Goal: Task Accomplishment & Management: Manage account settings

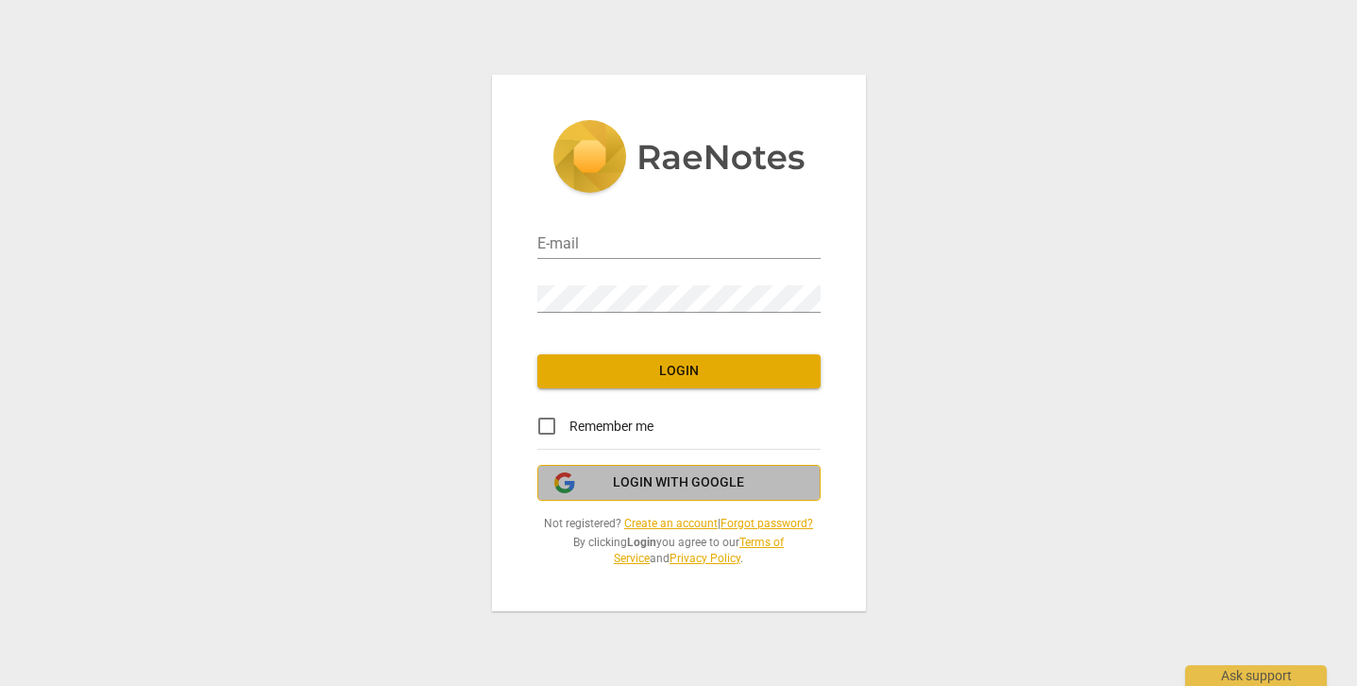
click at [643, 482] on span "Login with Google" at bounding box center [678, 482] width 131 height 19
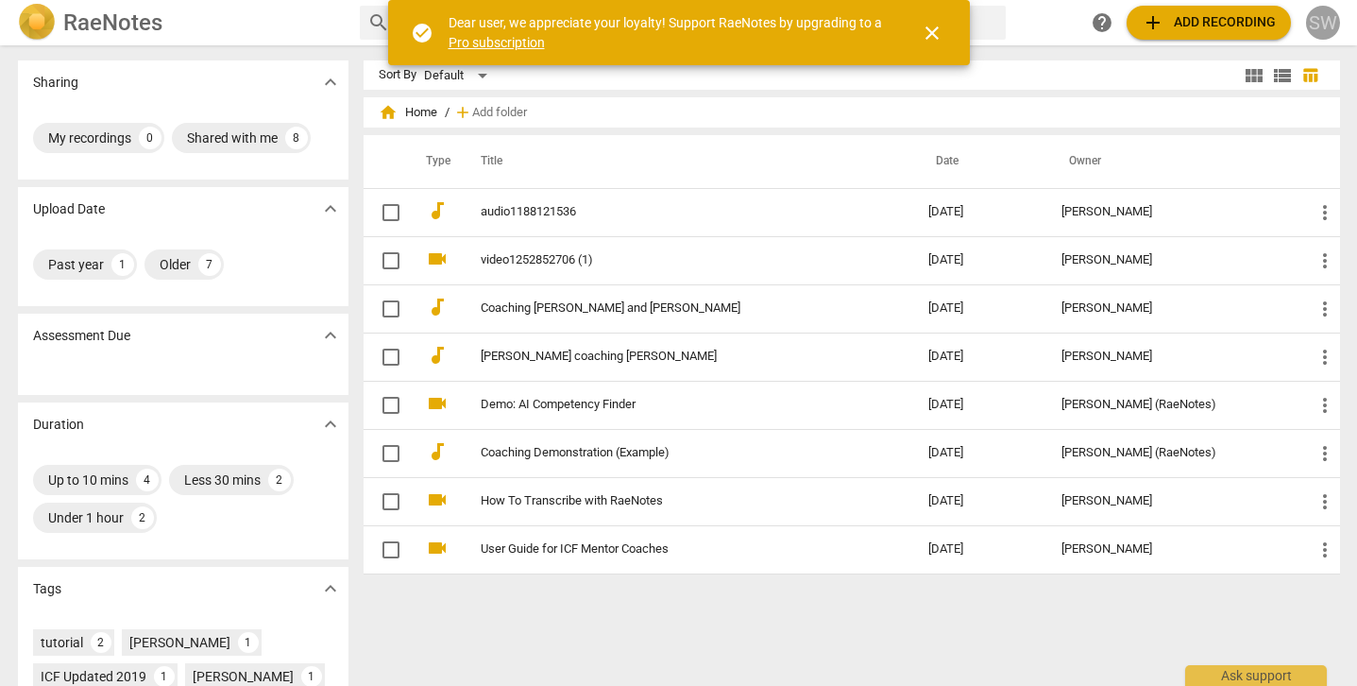
click at [1323, 14] on div "SW" at bounding box center [1323, 23] width 34 height 34
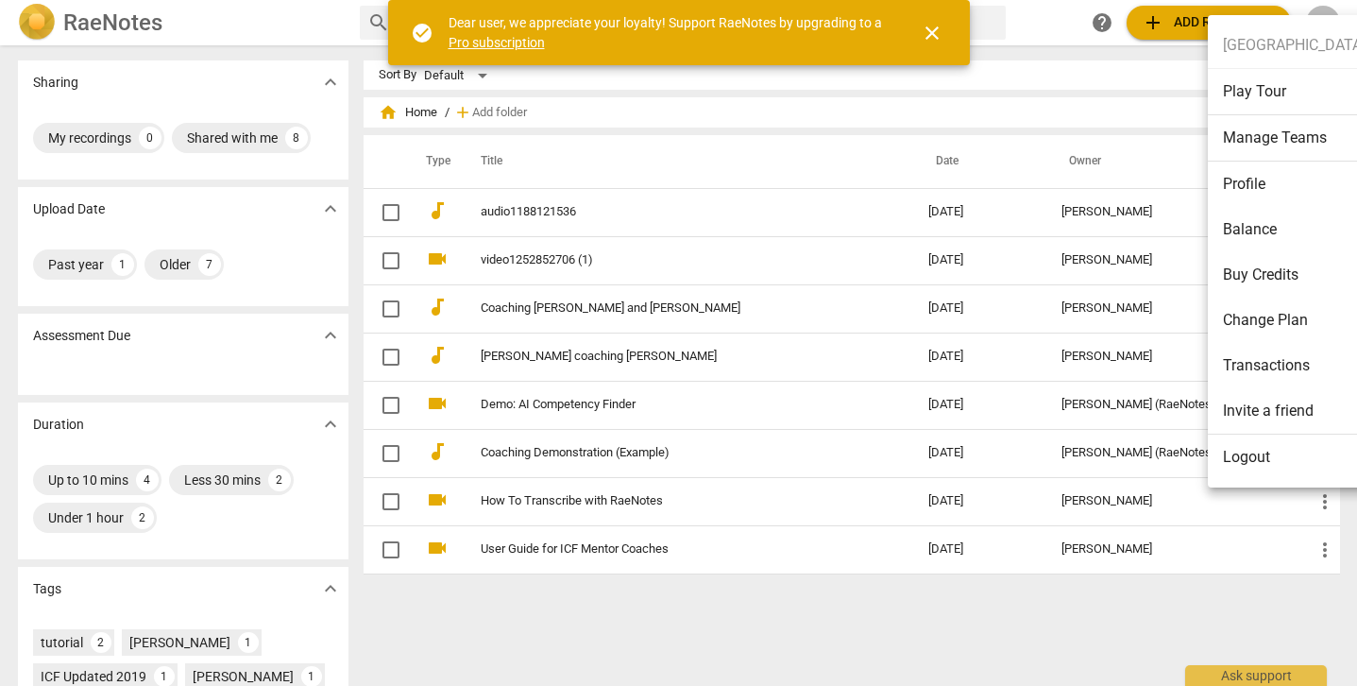
click at [1270, 272] on li "Buy Credits" at bounding box center [1294, 274] width 173 height 45
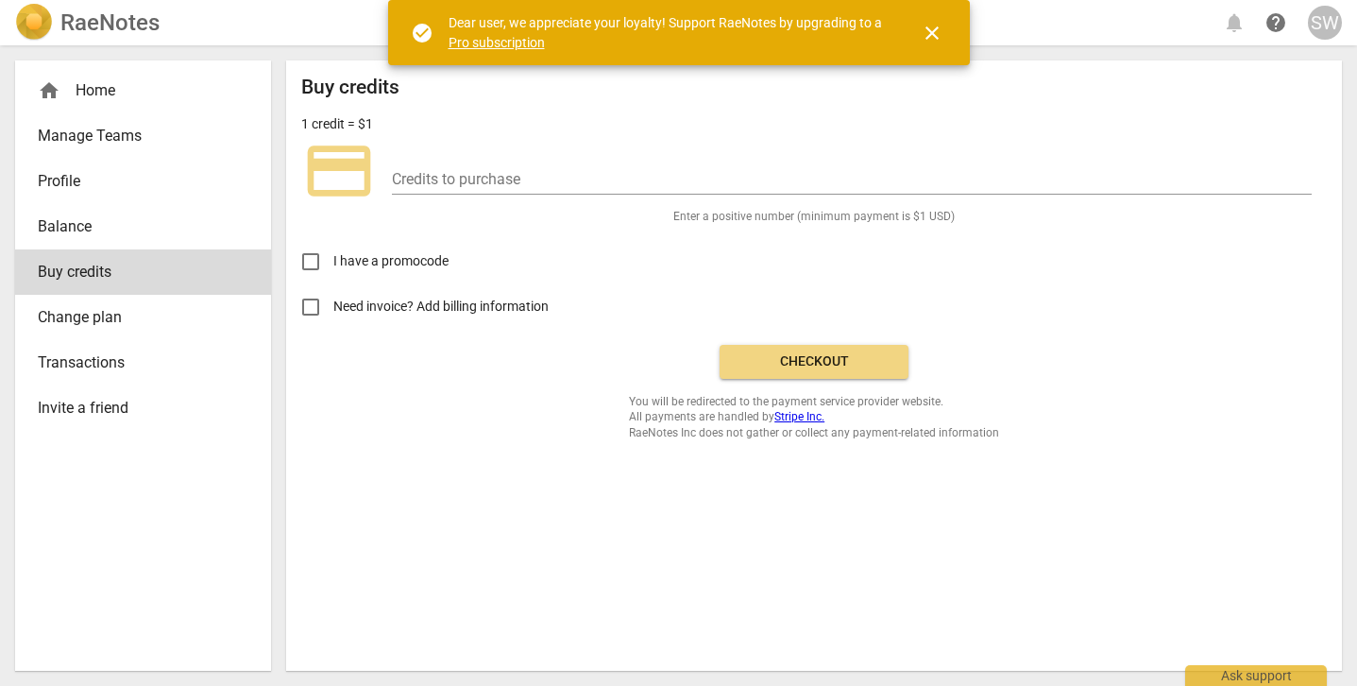
click at [1313, 35] on span "SW" at bounding box center [1325, 23] width 34 height 34
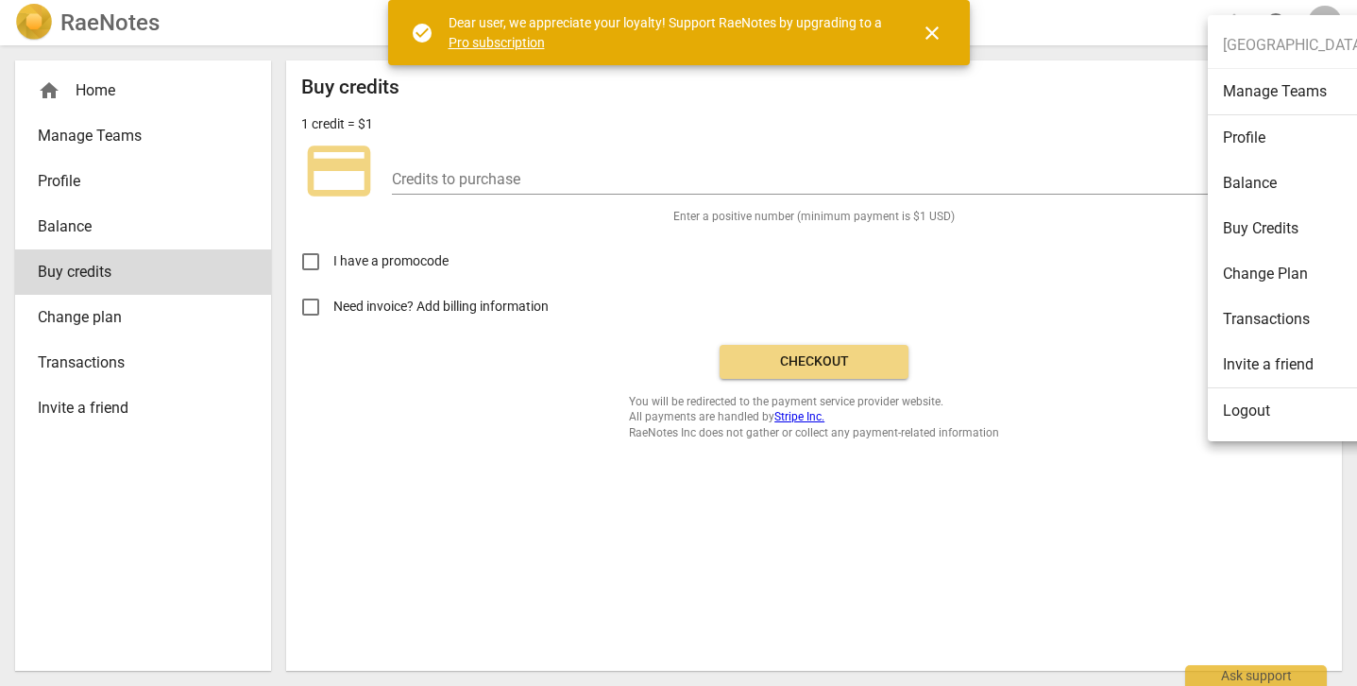
click at [1255, 173] on li "Balance" at bounding box center [1294, 183] width 173 height 45
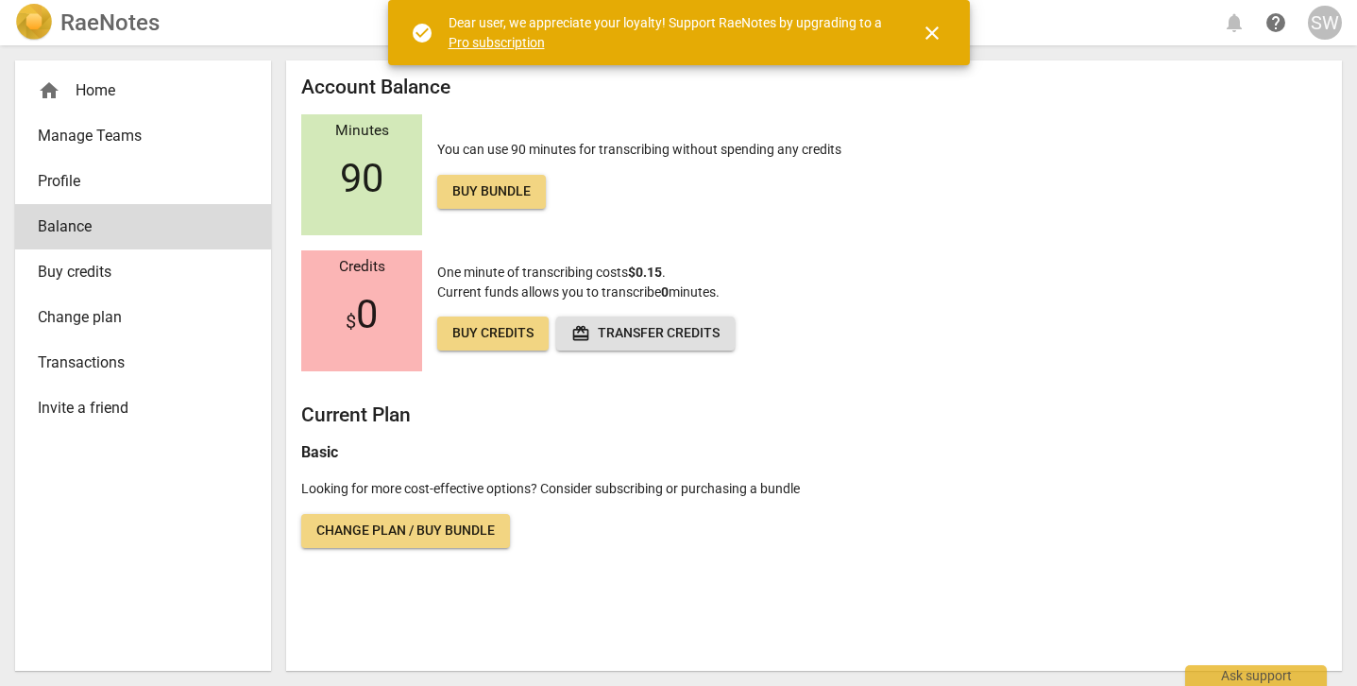
click at [1216, 142] on div "Minutes 90 You can use 90 minutes for transcribing without spending any credits…" at bounding box center [813, 174] width 1025 height 121
click at [375, 220] on div "Minutes 90" at bounding box center [361, 174] width 121 height 121
click at [921, 47] on button "close" at bounding box center [931, 32] width 45 height 45
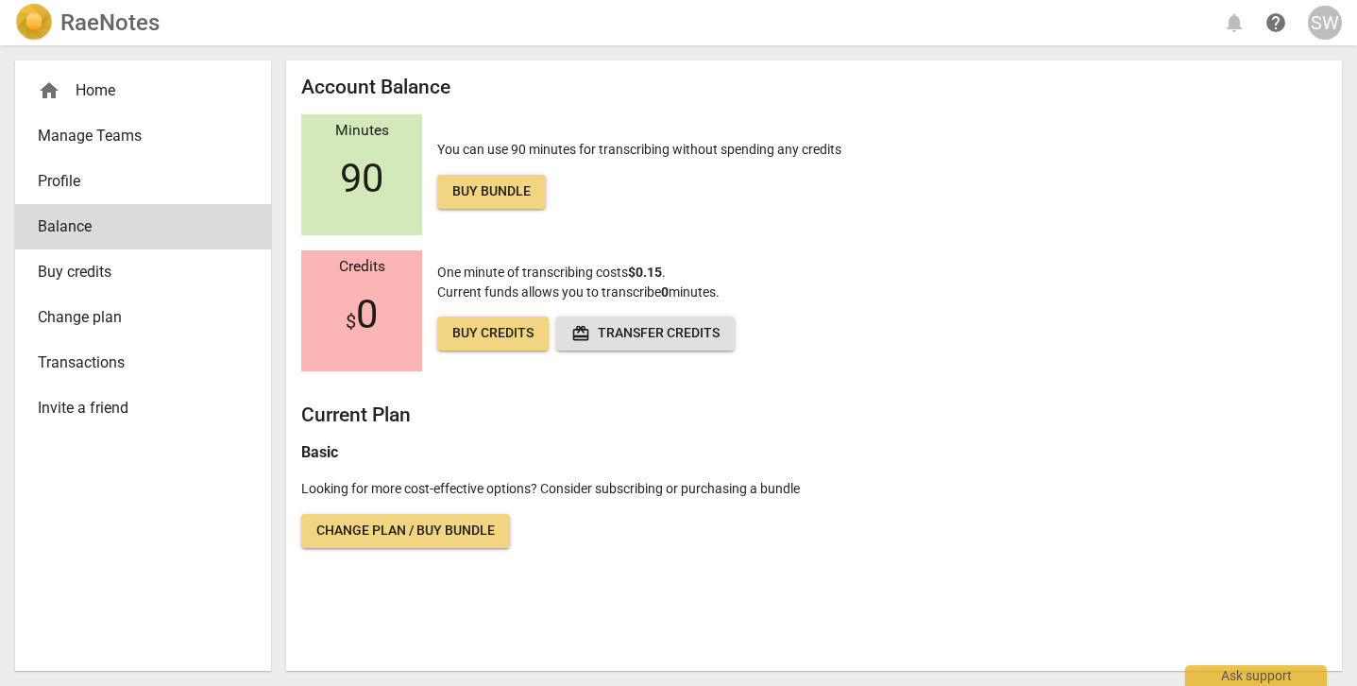
click at [161, 141] on span "Manage Teams" at bounding box center [135, 136] width 195 height 23
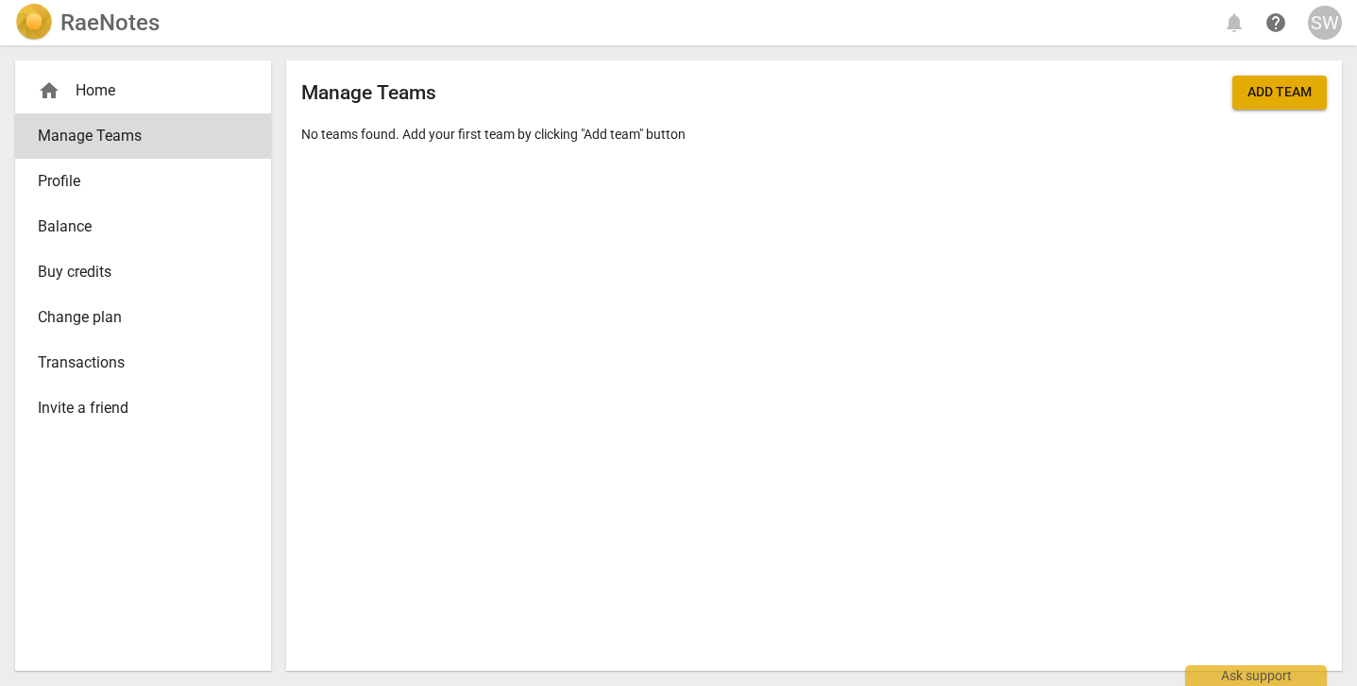
click at [57, 25] on div "RaeNotes" at bounding box center [87, 23] width 144 height 38
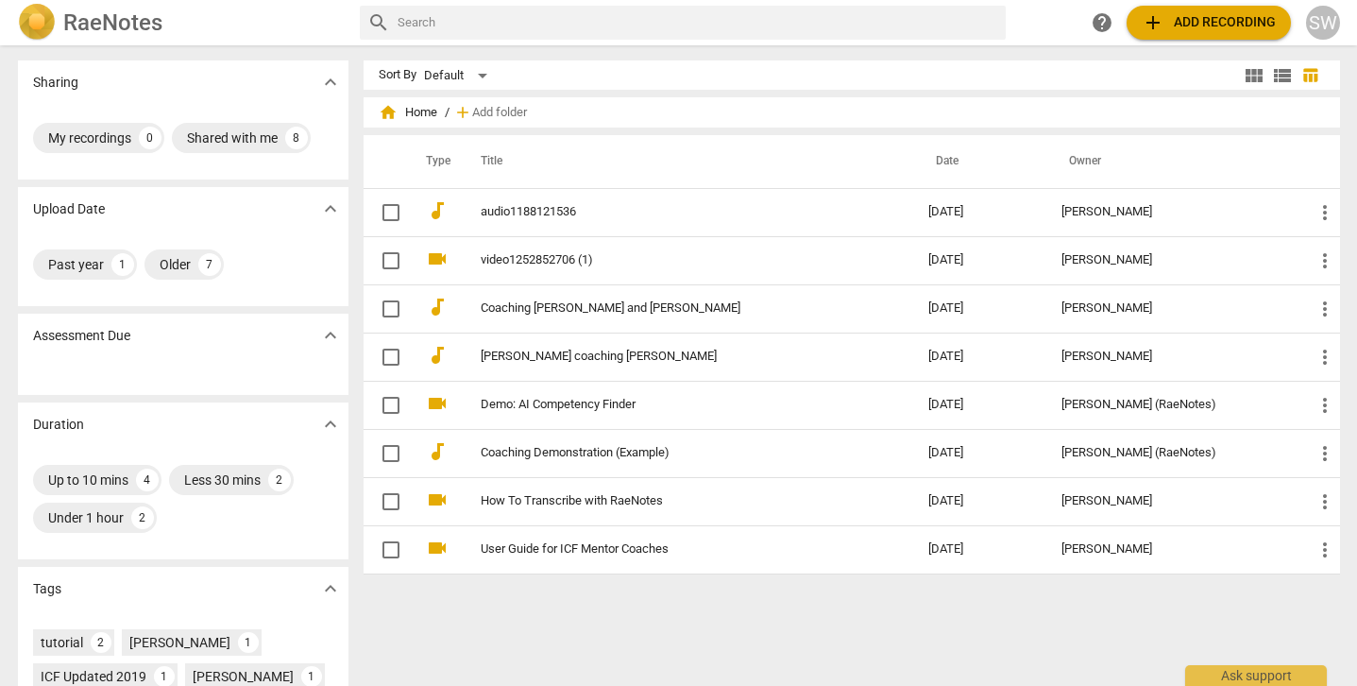
click at [118, 11] on h2 "RaeNotes" at bounding box center [112, 22] width 99 height 26
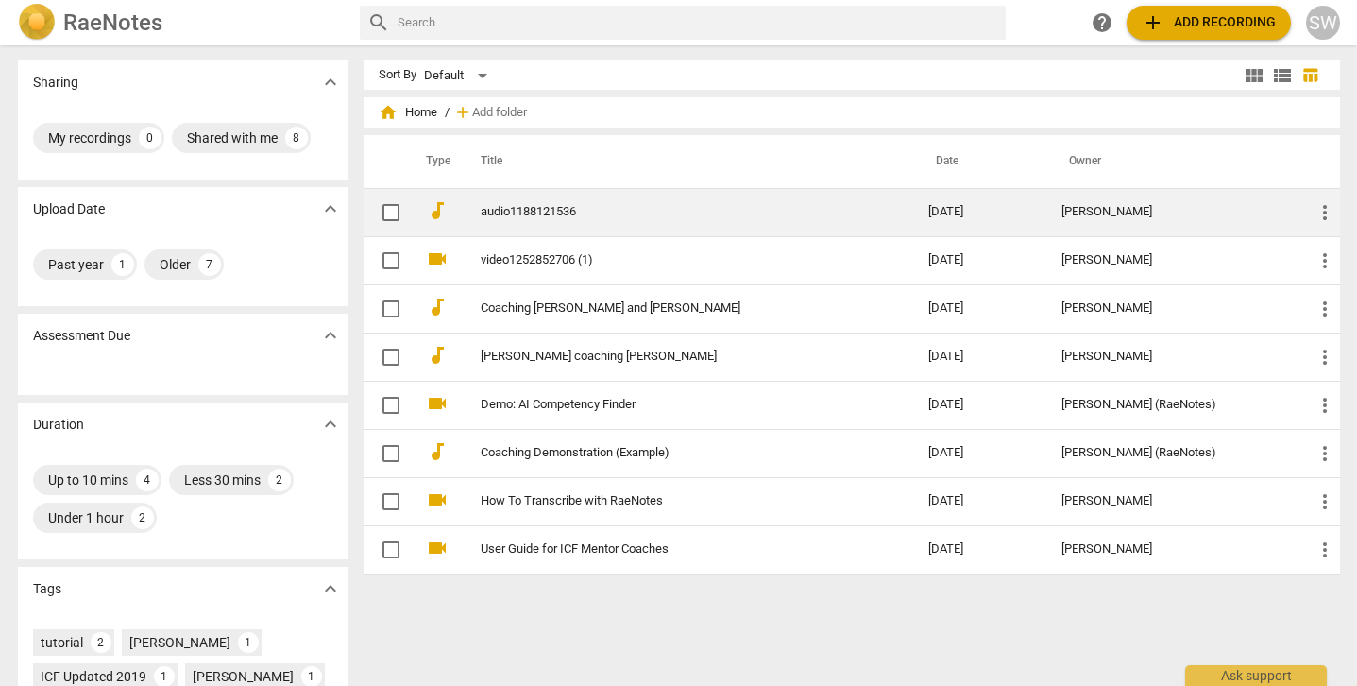
click at [391, 213] on input "checkbox" at bounding box center [391, 212] width 40 height 23
checkbox input "false"
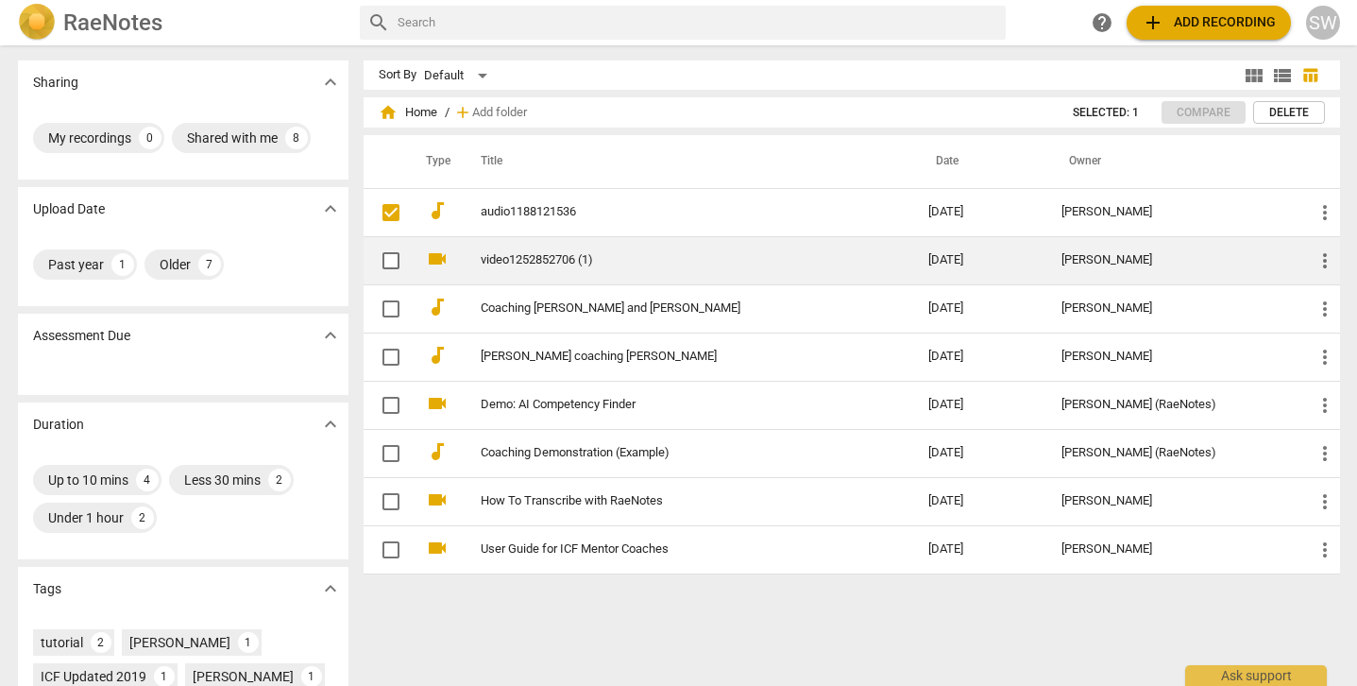
click at [391, 254] on input "checkbox" at bounding box center [391, 260] width 40 height 23
checkbox input "false"
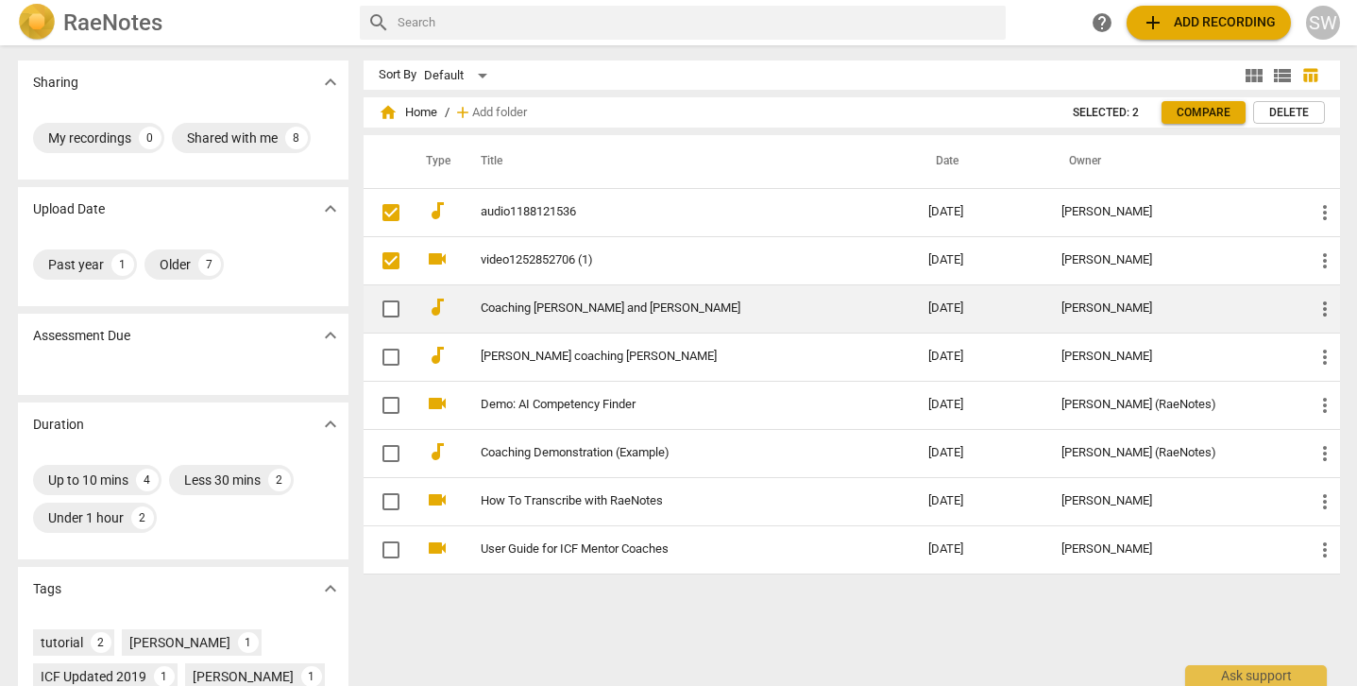
click at [397, 293] on span at bounding box center [391, 309] width 40 height 40
checkbox input "true"
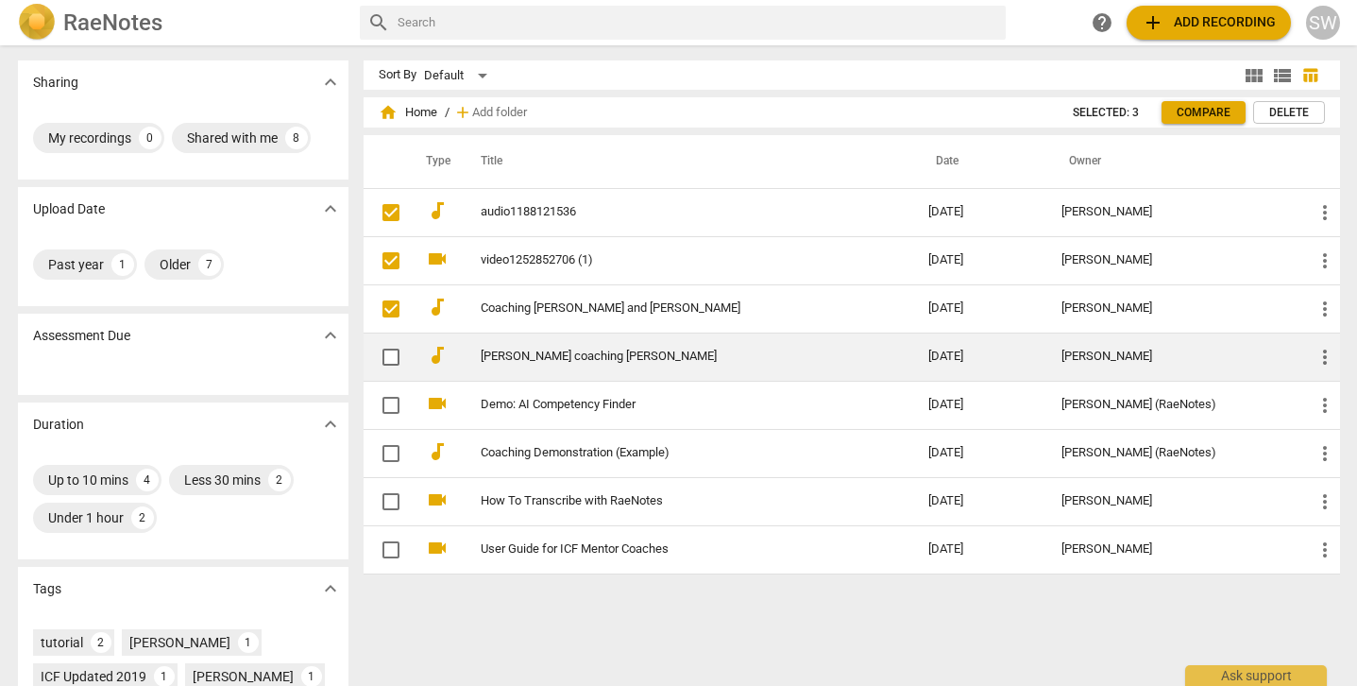
click at [387, 376] on td at bounding box center [387, 356] width 47 height 48
click at [388, 358] on input "checkbox" at bounding box center [391, 357] width 40 height 23
checkbox input "false"
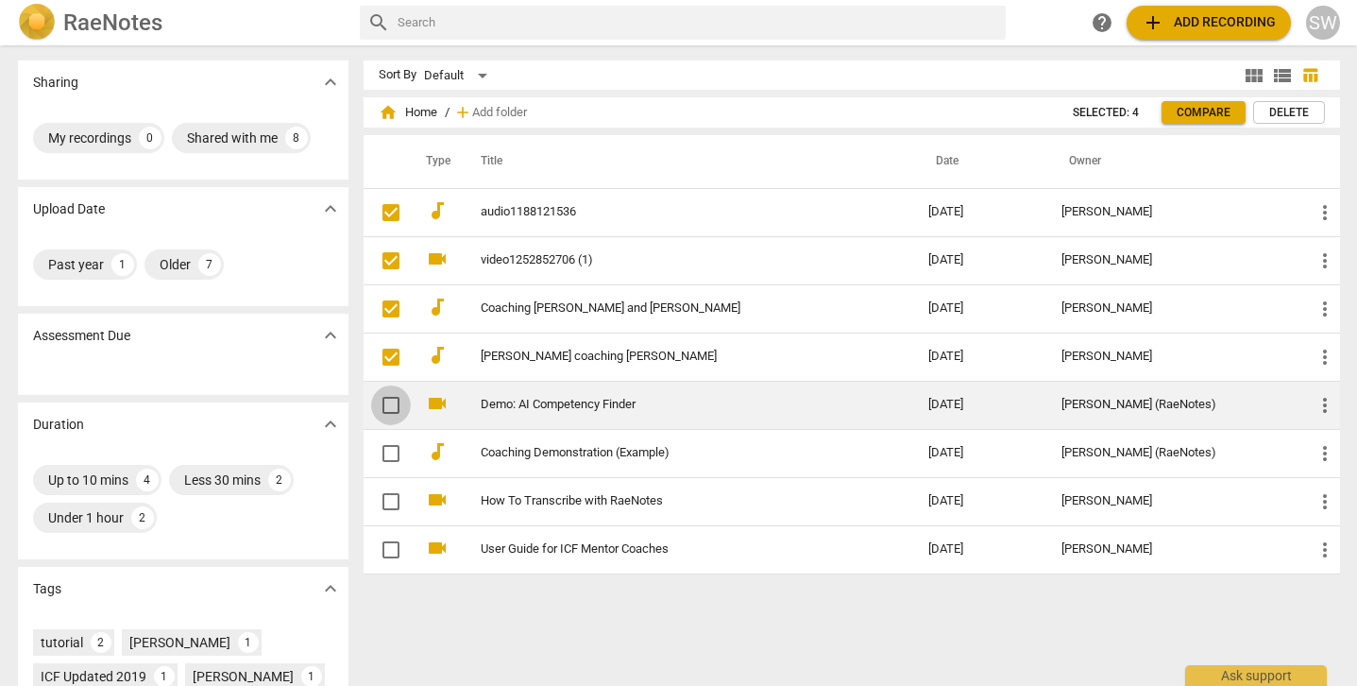
click at [386, 411] on input "checkbox" at bounding box center [391, 405] width 40 height 23
checkbox input "false"
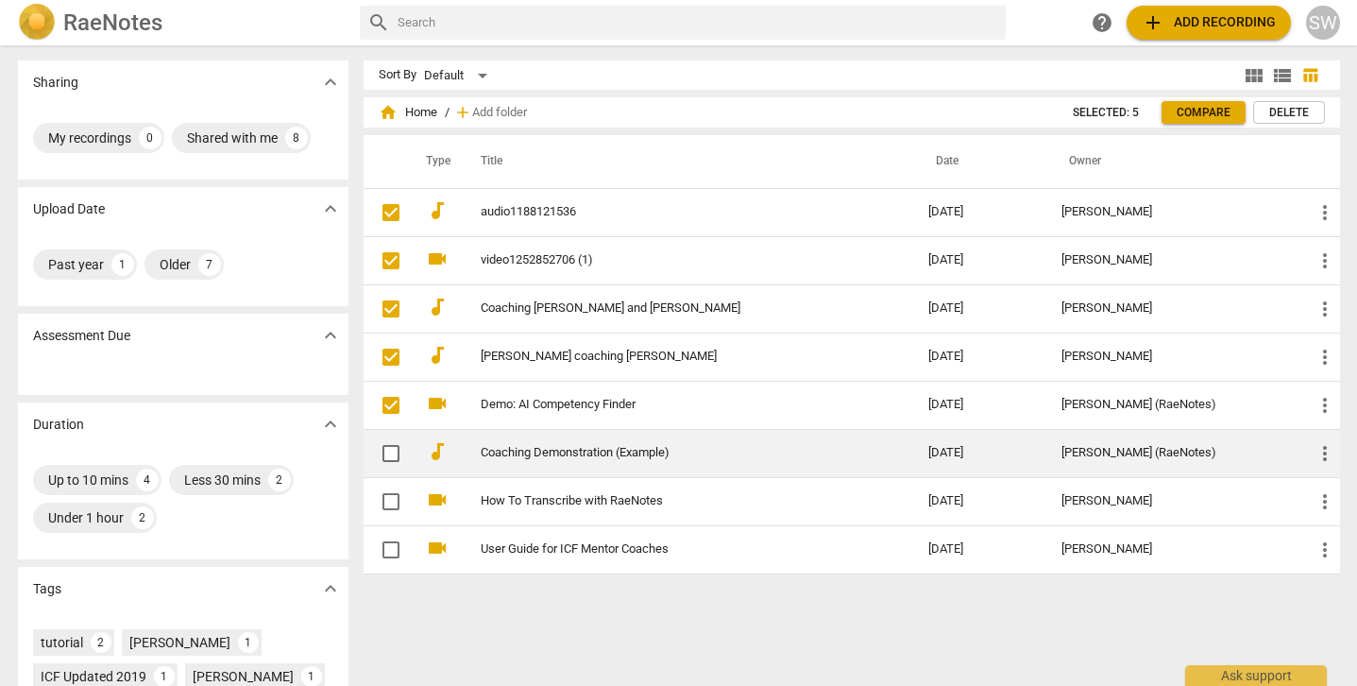
click at [390, 454] on input "checkbox" at bounding box center [391, 453] width 40 height 23
checkbox input "false"
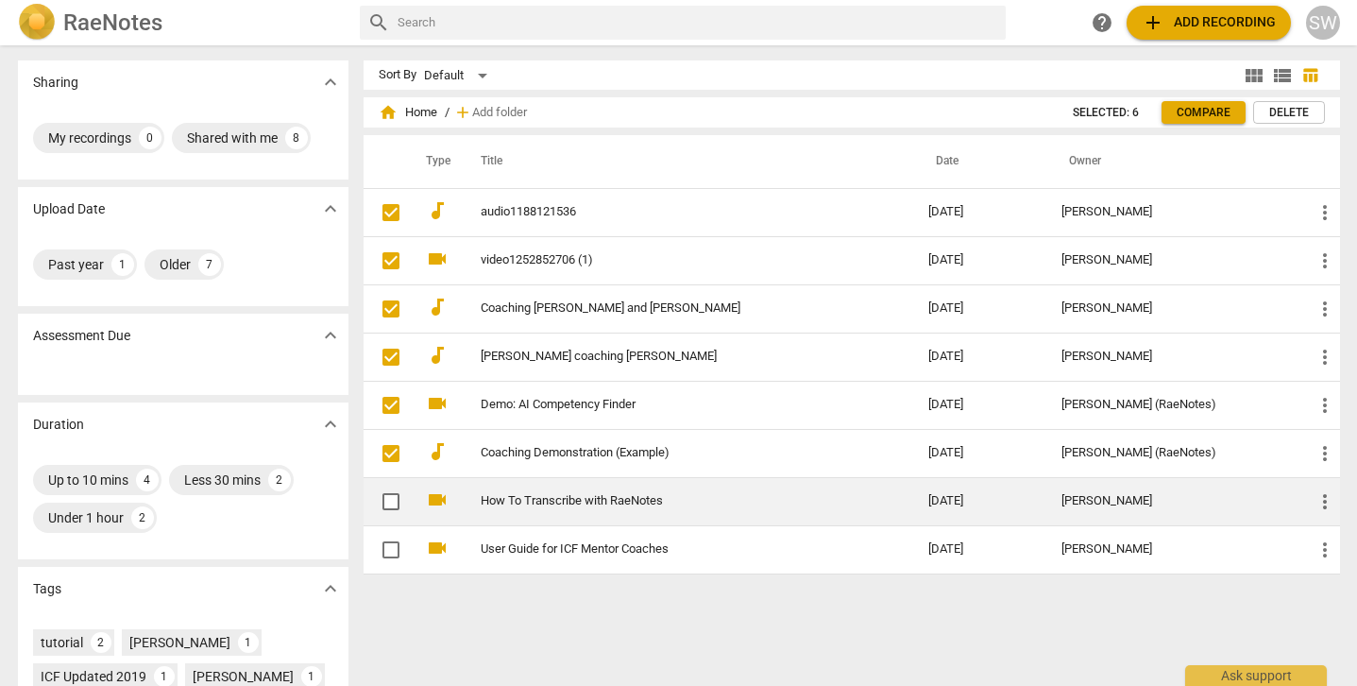
click at [390, 500] on input "checkbox" at bounding box center [391, 501] width 40 height 23
checkbox input "false"
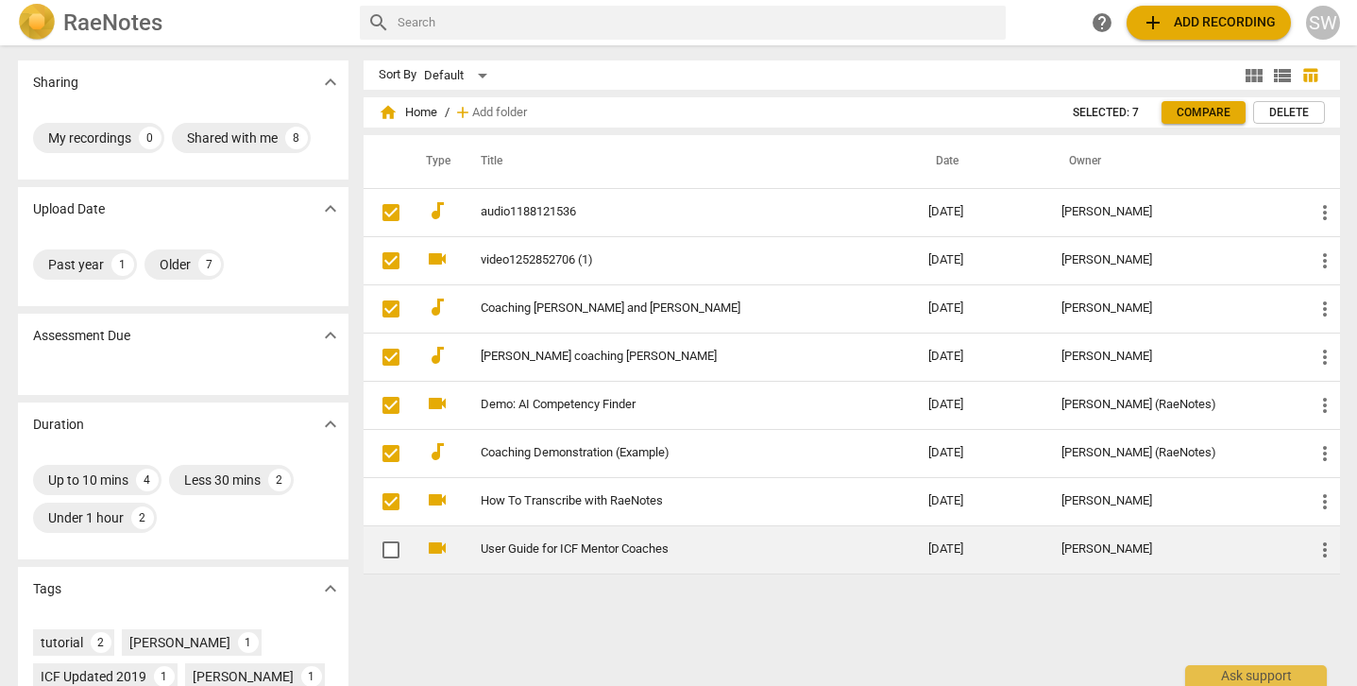
click at [390, 551] on input "checkbox" at bounding box center [391, 549] width 40 height 23
checkbox input "false"
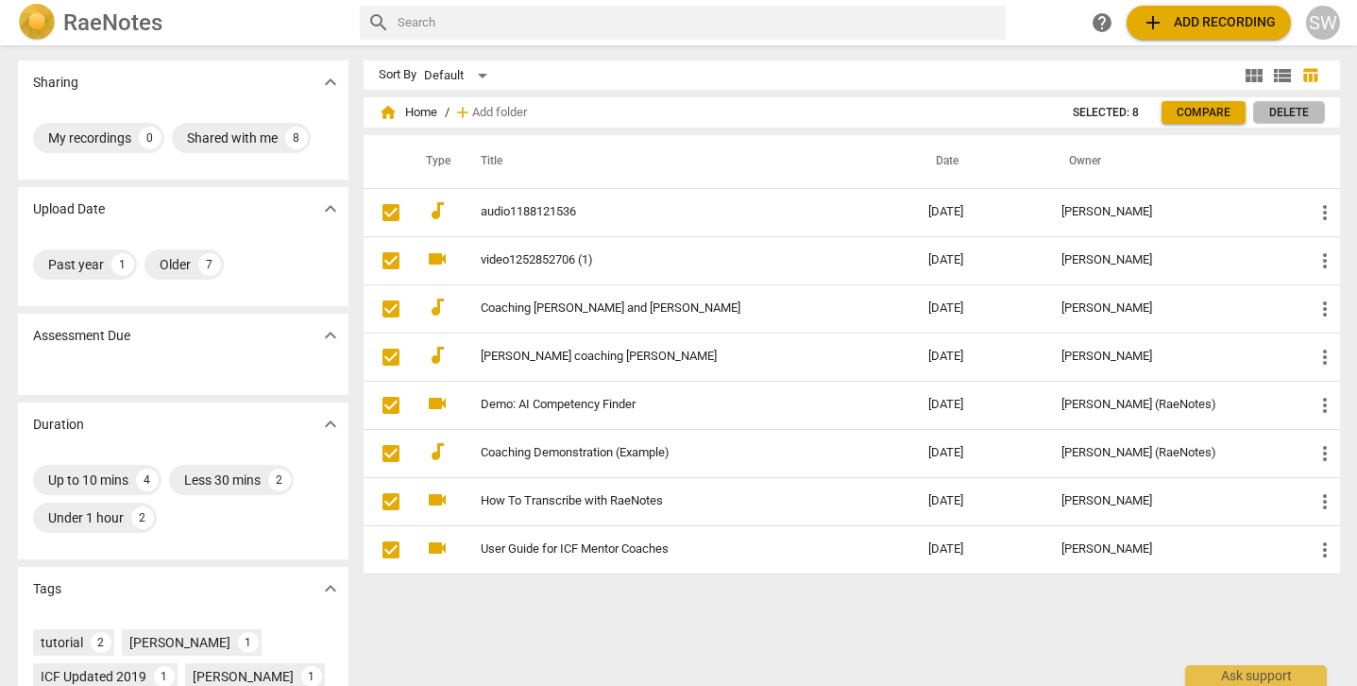
click at [1289, 119] on span "Delete" at bounding box center [1289, 113] width 40 height 16
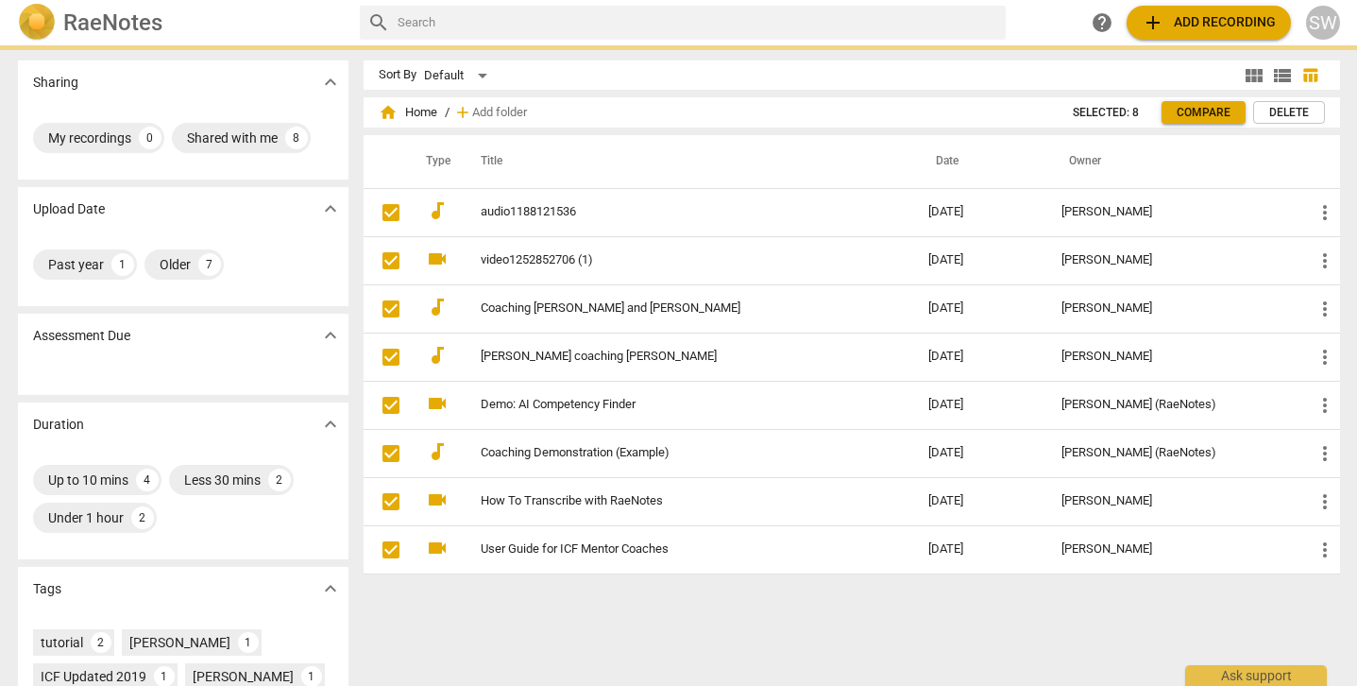
checkbox input "false"
